Goal: Task Accomplishment & Management: Complete application form

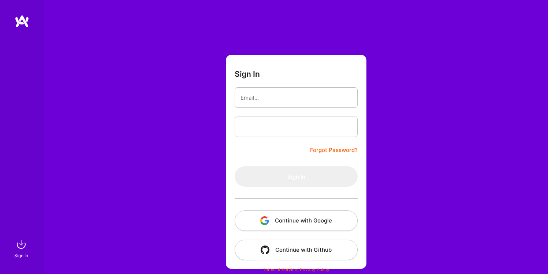
click at [270, 99] on input "email" at bounding box center [295, 98] width 111 height 19
type input "[EMAIL_ADDRESS][DOMAIN_NAME]"
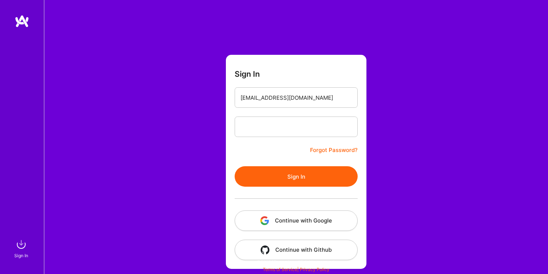
click at [293, 174] on button "Sign In" at bounding box center [295, 176] width 123 height 20
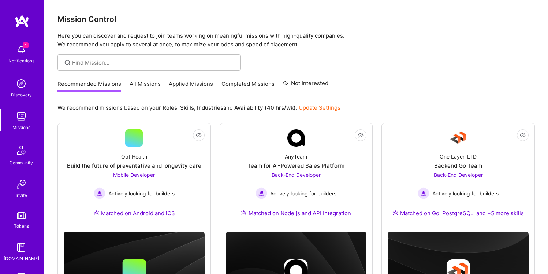
click at [23, 53] on img at bounding box center [21, 49] width 15 height 15
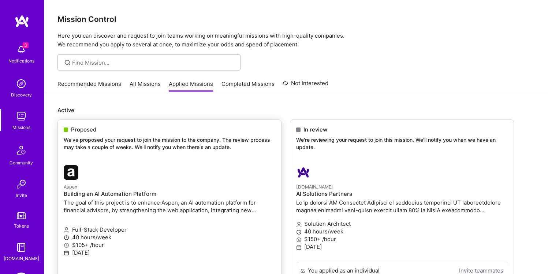
click at [133, 183] on link "Aspen Building an AI Automation Platform The goal of this project is to enhance…" at bounding box center [169, 225] width 223 height 131
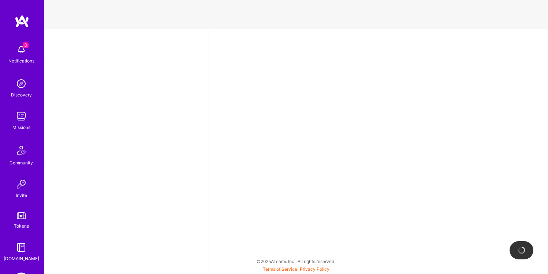
select select "CA"
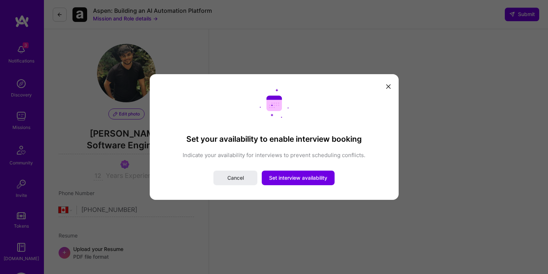
click at [386, 87] on icon "modal" at bounding box center [388, 87] width 4 height 4
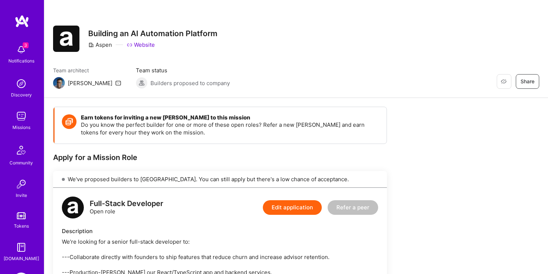
click at [144, 43] on link "Website" at bounding box center [141, 45] width 28 height 8
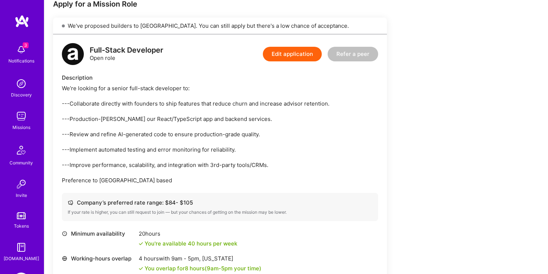
scroll to position [154, 0]
click at [95, 137] on div "We’re looking for a senior full-stack developer to: ---Collaborate directly wit…" at bounding box center [220, 134] width 316 height 100
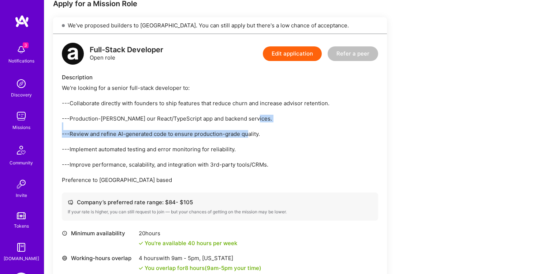
click at [95, 137] on div "We’re looking for a senior full-stack developer to: ---Collaborate directly wit…" at bounding box center [220, 134] width 316 height 100
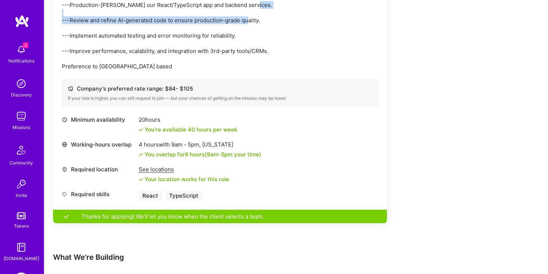
scroll to position [432, 0]
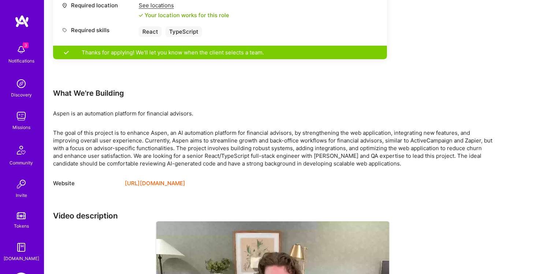
click at [83, 137] on div "The goal of this project is to enhance Aspen, an AI automation platform for fin…" at bounding box center [272, 148] width 439 height 38
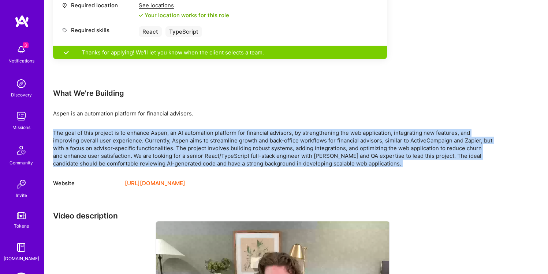
click at [83, 137] on div "The goal of this project is to enhance Aspen, an AI automation platform for fin…" at bounding box center [272, 148] width 439 height 38
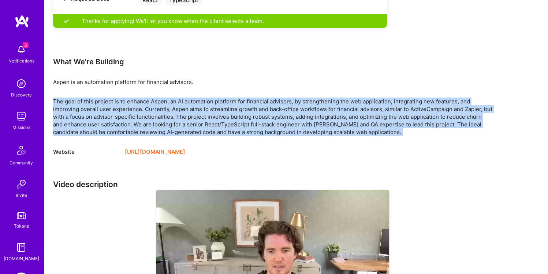
scroll to position [541, 0]
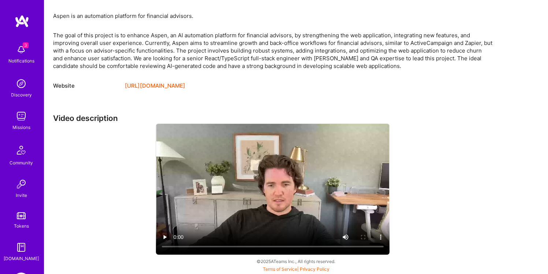
click at [373, 82] on div "Website [URL][DOMAIN_NAME]" at bounding box center [272, 86] width 439 height 9
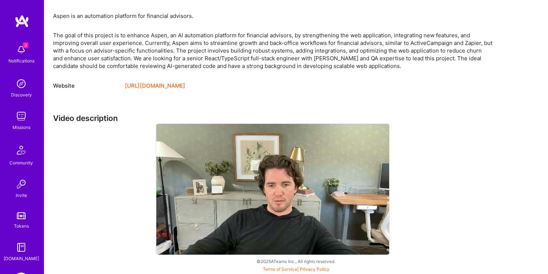
click at [78, 114] on h3 "Video description" at bounding box center [272, 118] width 439 height 9
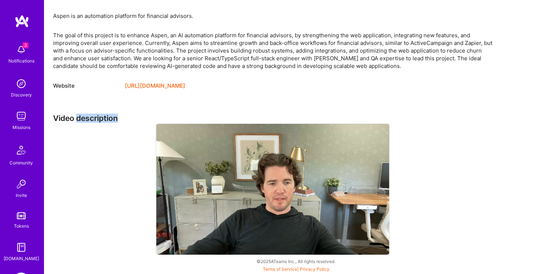
click at [78, 114] on h3 "Video description" at bounding box center [272, 118] width 439 height 9
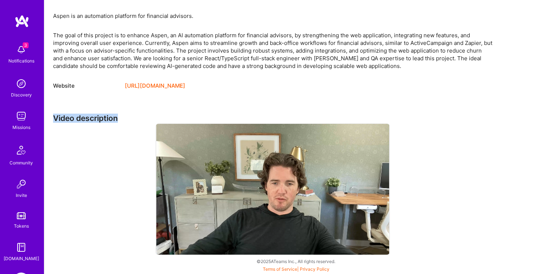
click at [69, 114] on h3 "Video description" at bounding box center [272, 118] width 439 height 9
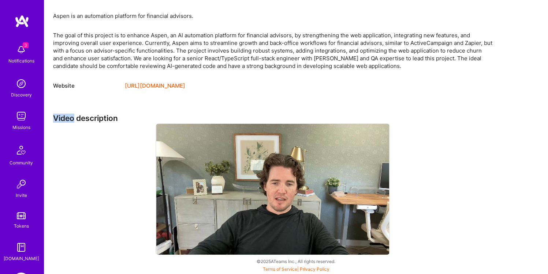
click at [69, 114] on h3 "Video description" at bounding box center [272, 118] width 439 height 9
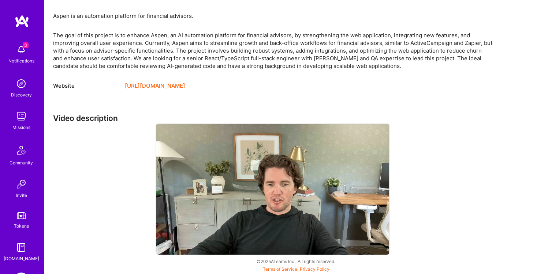
click at [155, 53] on div "The goal of this project is to enhance Aspen, an AI automation platform for fin…" at bounding box center [272, 50] width 439 height 38
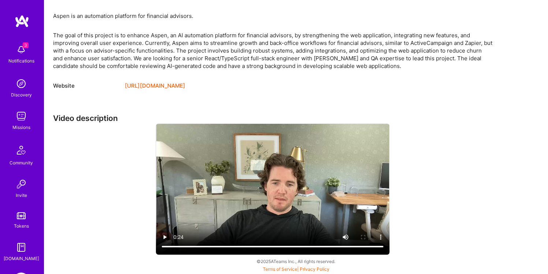
scroll to position [534, 0]
